Goal: Task Accomplishment & Management: Complete application form

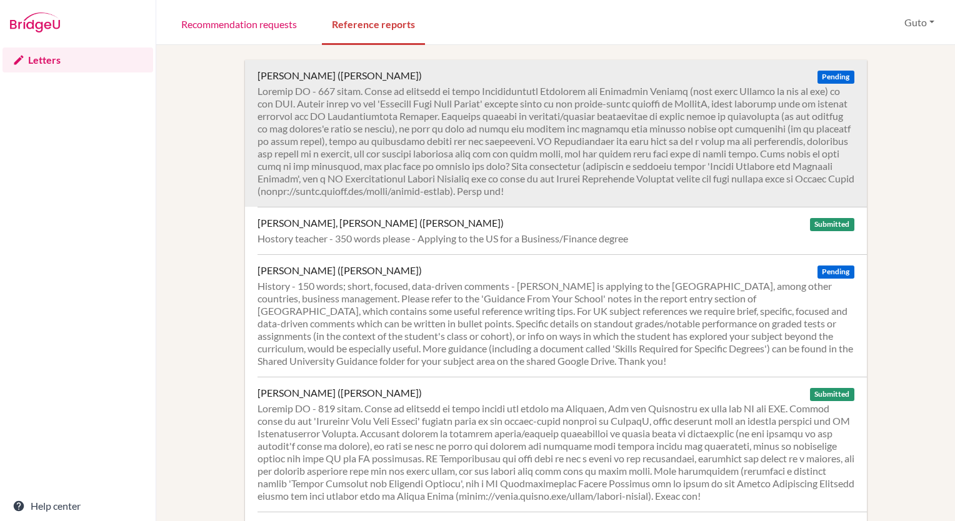
click at [567, 156] on div at bounding box center [555, 141] width 597 height 112
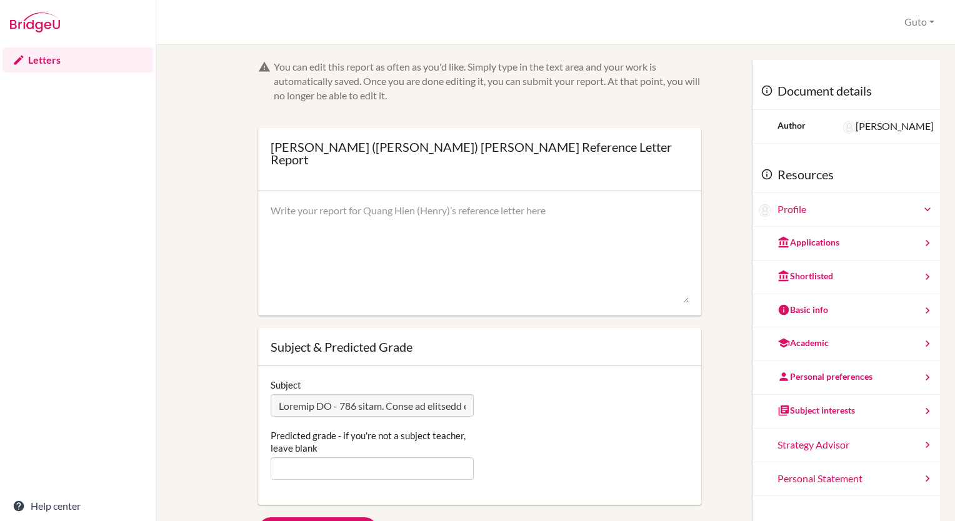
click at [387, 222] on textarea at bounding box center [480, 254] width 418 height 100
paste textarea "[PERSON_NAME] has been one of the most impressive students I have taught during…"
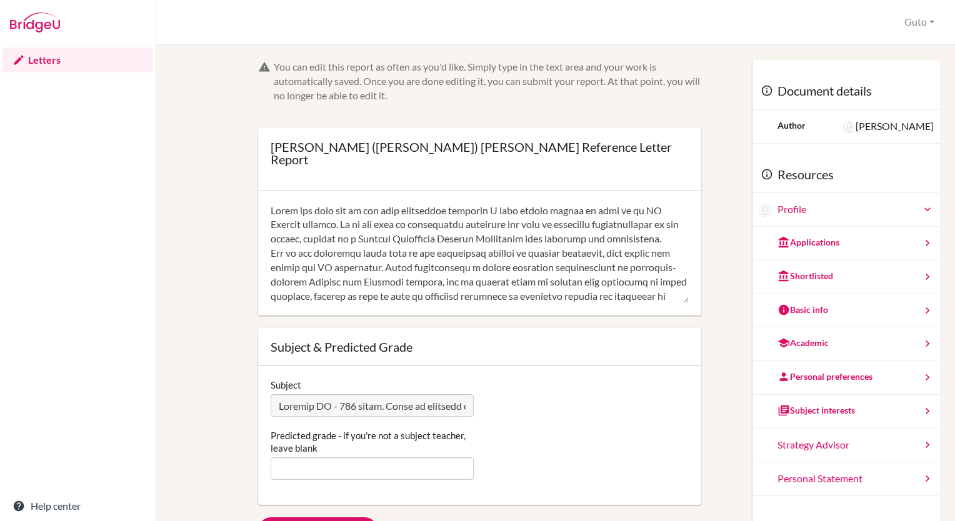
scroll to position [356, 0]
click at [341, 234] on textarea at bounding box center [480, 254] width 418 height 100
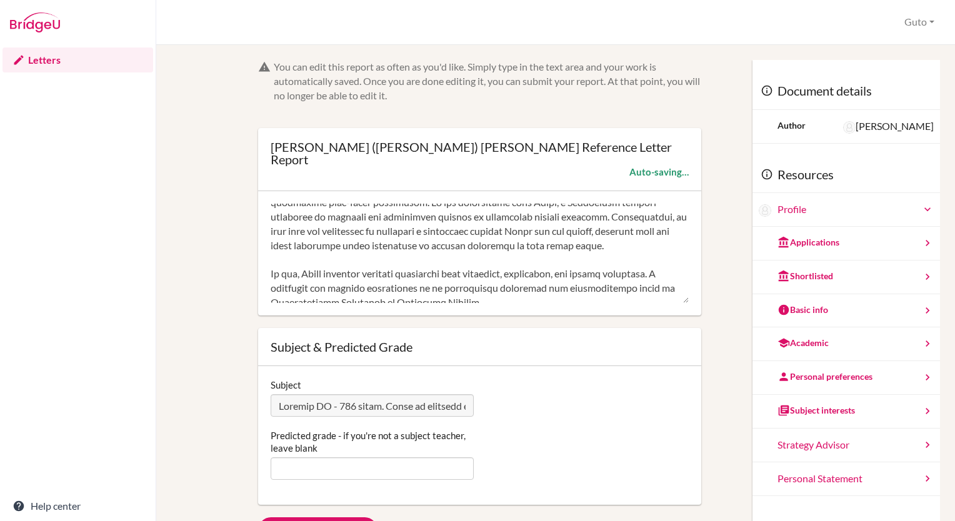
scroll to position [245, 0]
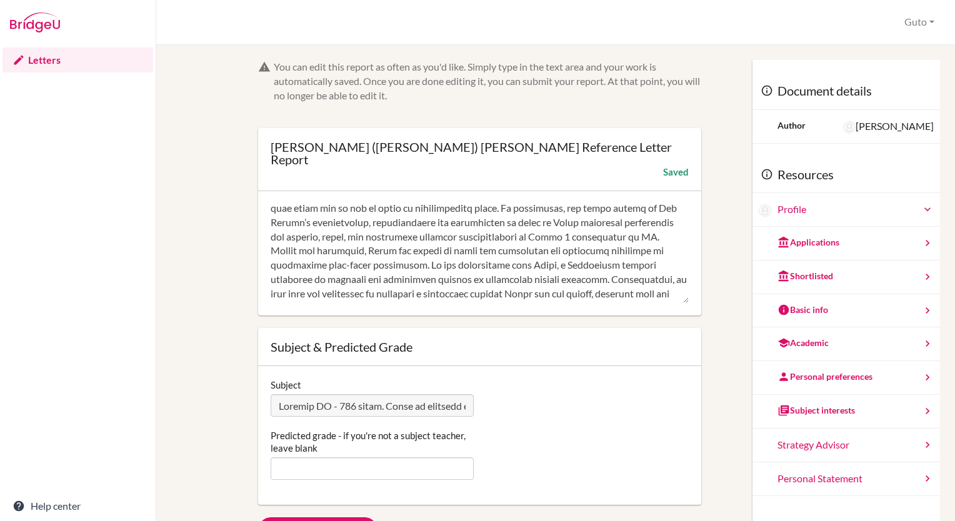
click at [364, 251] on textarea at bounding box center [480, 254] width 418 height 100
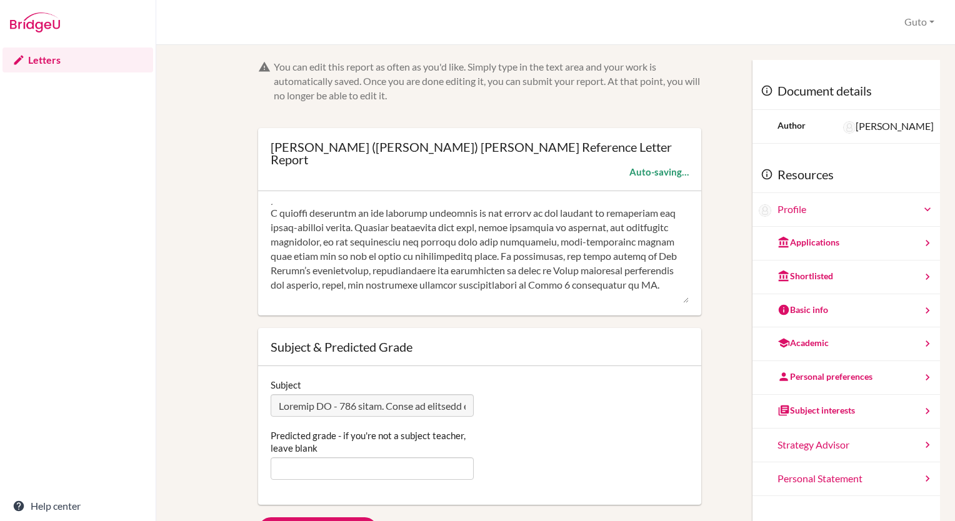
scroll to position [134, 0]
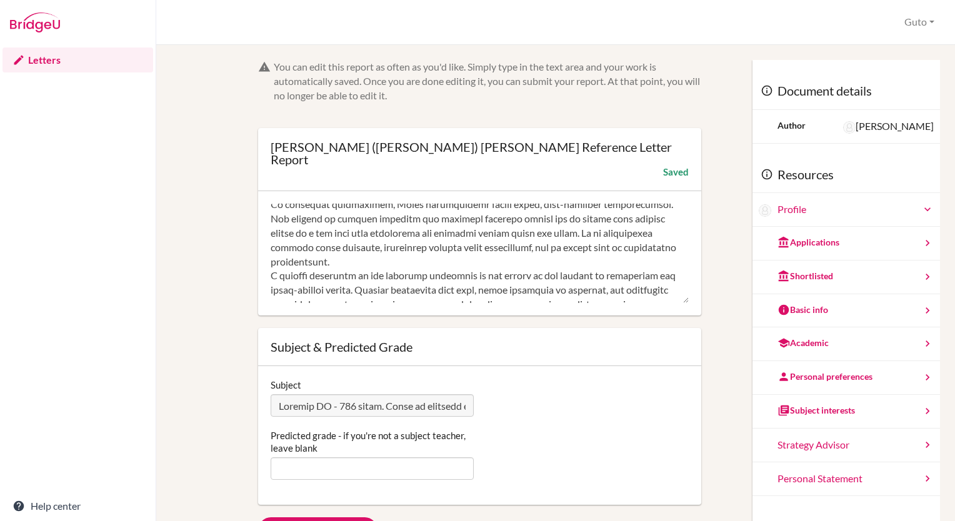
click at [390, 261] on textarea at bounding box center [480, 254] width 418 height 100
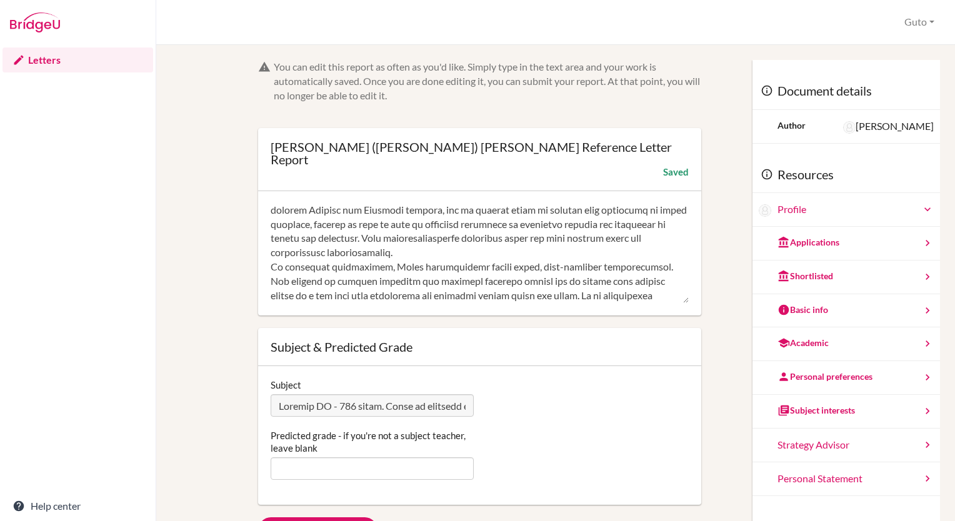
click at [544, 256] on textarea at bounding box center [480, 254] width 418 height 100
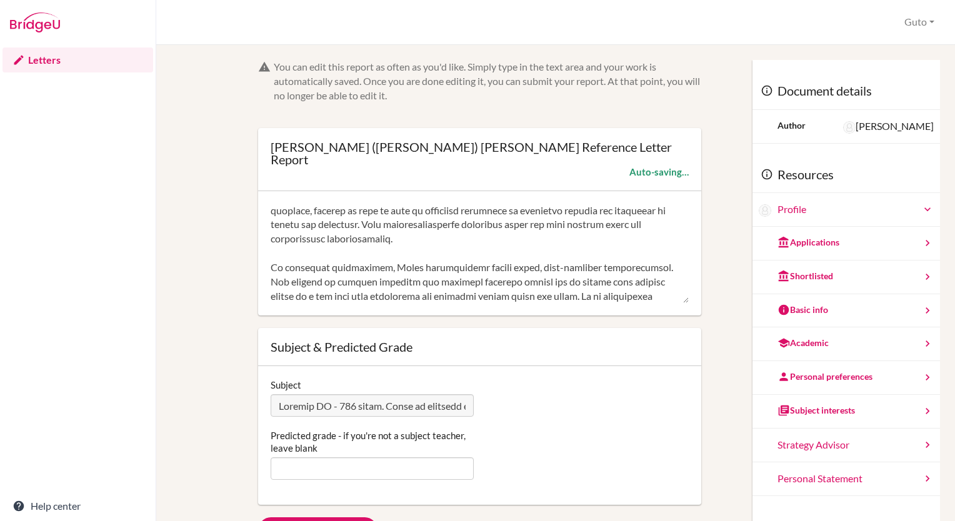
scroll to position [23, 0]
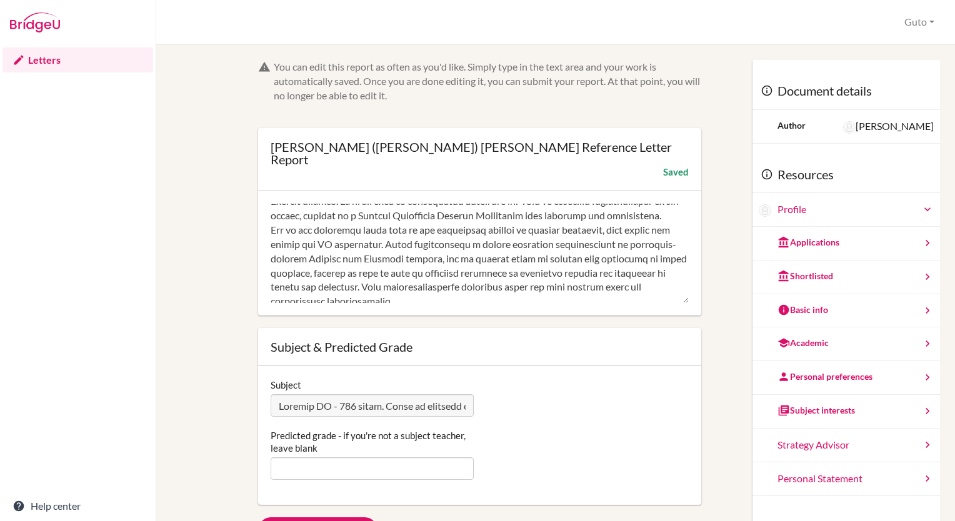
click at [617, 245] on textarea at bounding box center [480, 254] width 418 height 100
click at [356, 218] on textarea at bounding box center [480, 254] width 418 height 100
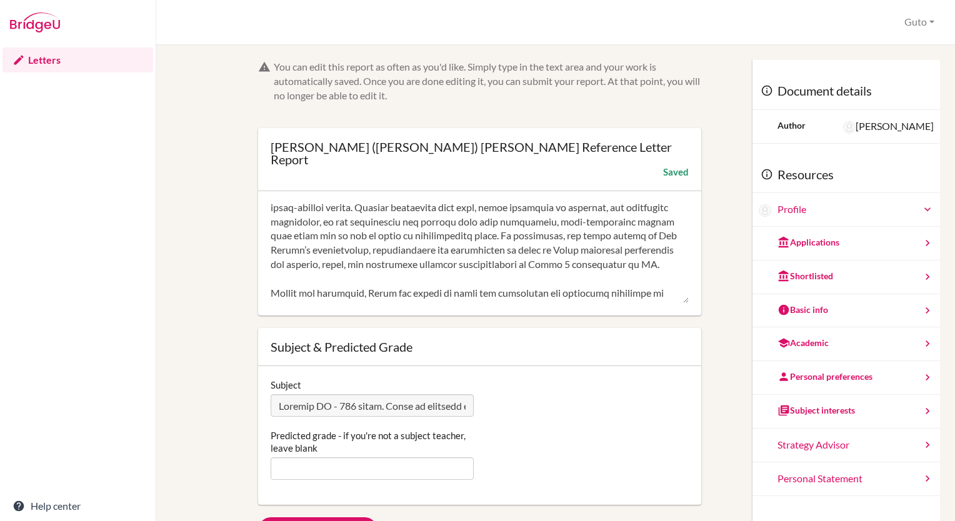
scroll to position [0, 0]
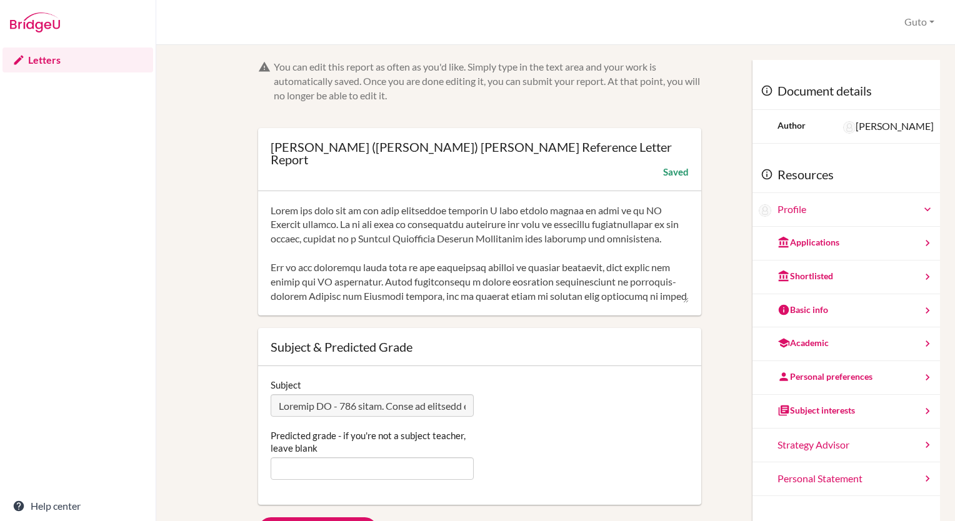
drag, startPoint x: 480, startPoint y: 275, endPoint x: 214, endPoint y: 113, distance: 311.0
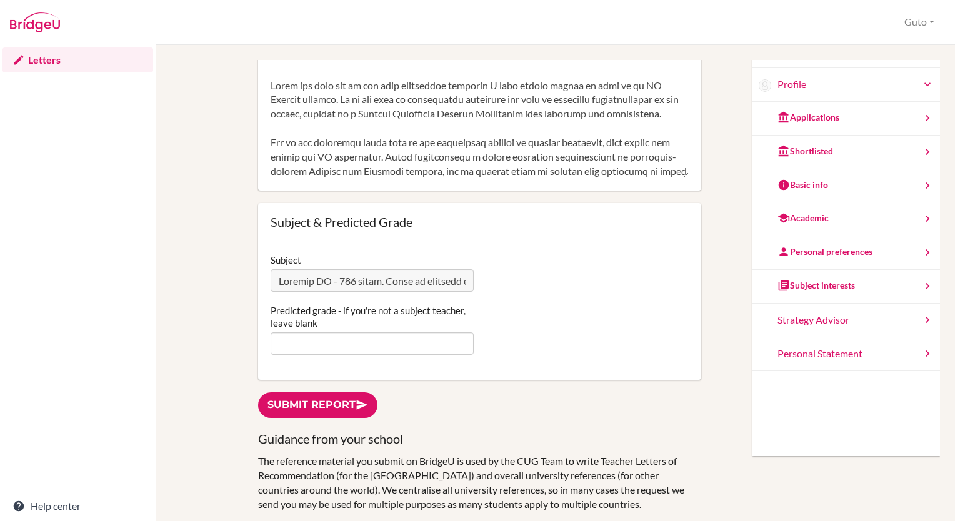
type textarea "[PERSON_NAME] has been one of the most impressive students I have taught during…"
click at [352, 339] on input "Predicted grade - if you're not a subject teacher, leave blank" at bounding box center [372, 343] width 202 height 22
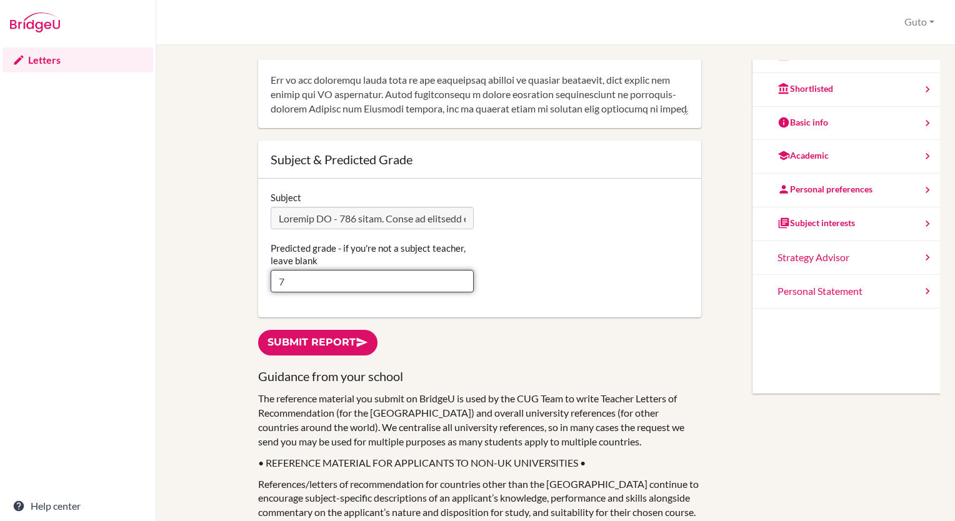
scroll to position [250, 0]
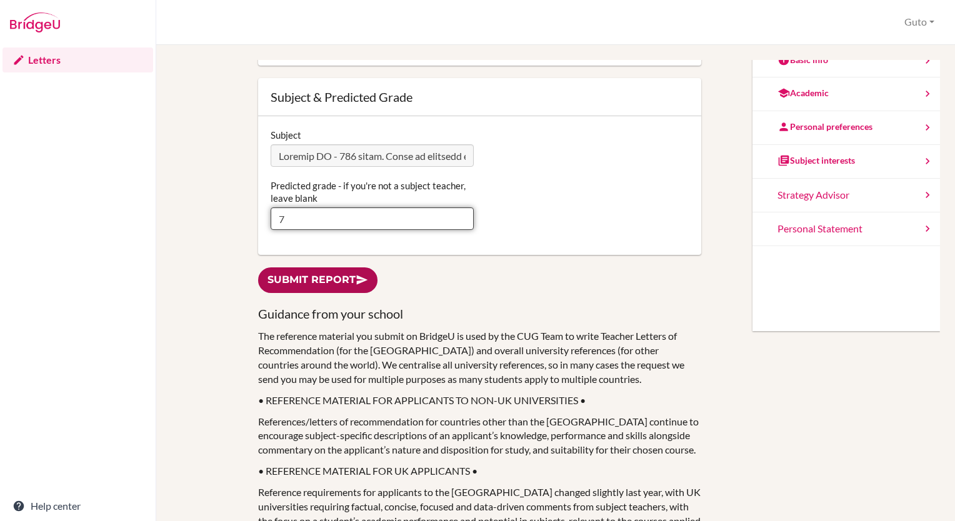
type input "7"
click at [332, 269] on link "Submit report" at bounding box center [317, 280] width 119 height 26
